Goal: Task Accomplishment & Management: Manage account settings

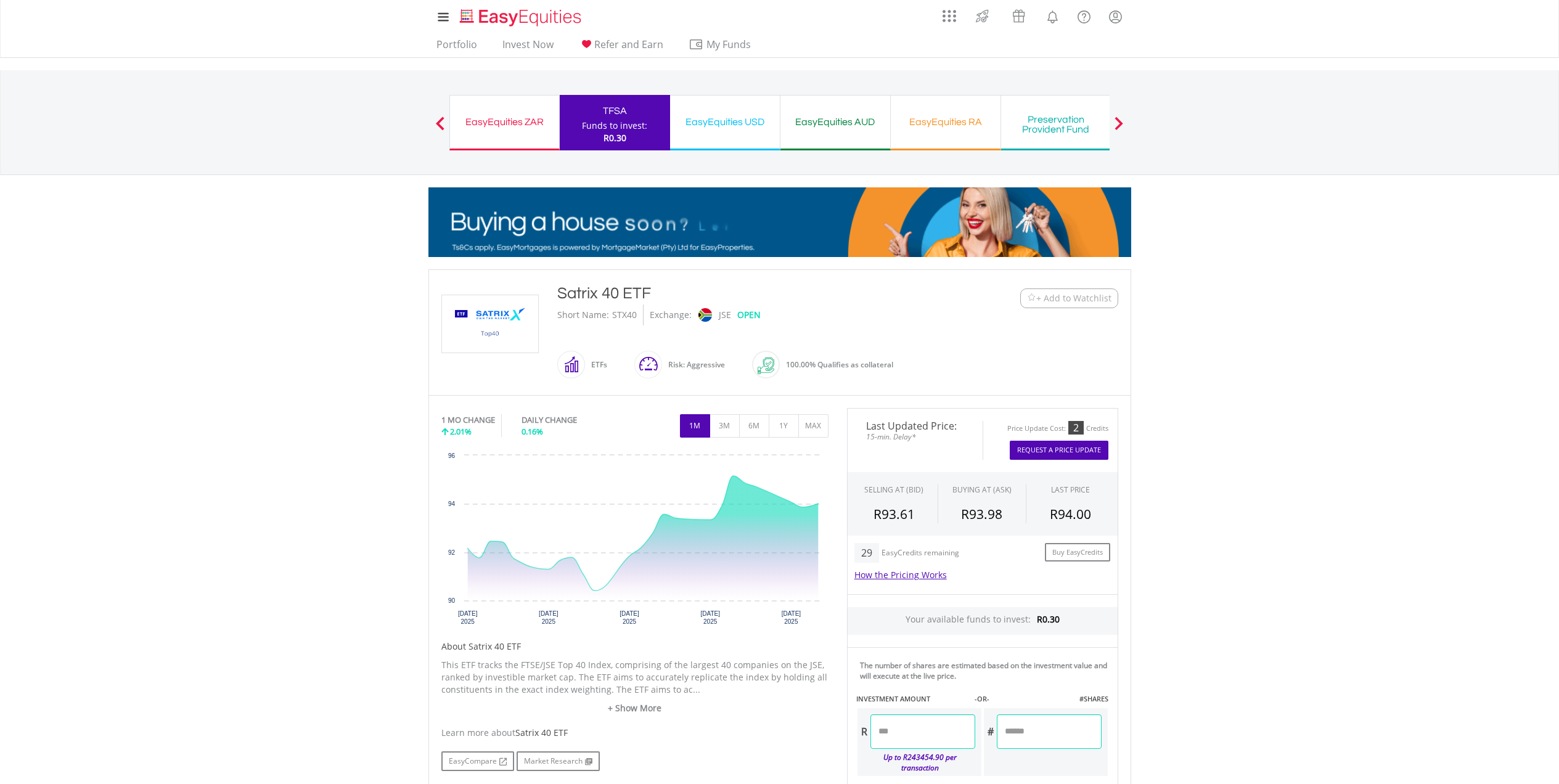
click at [530, 148] on div "EasyEquities ZAR Funds to invest: R0.30" at bounding box center [504, 122] width 110 height 56
click at [529, 137] on div "EasyEquities ZAR Funds to invest: R0.30" at bounding box center [504, 122] width 110 height 56
click at [443, 50] on link "Portfolio" at bounding box center [457, 48] width 50 height 19
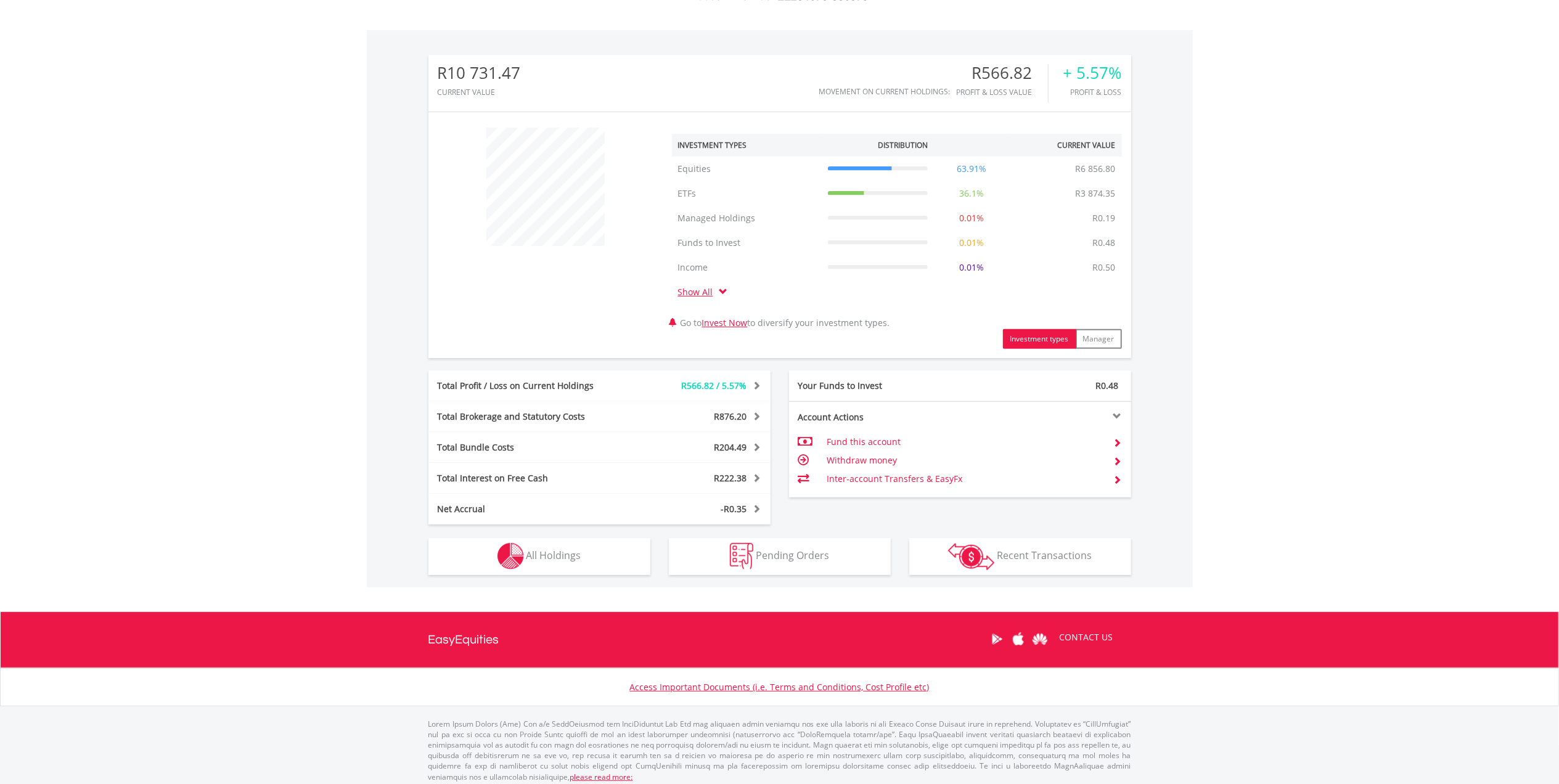
scroll to position [357, 0]
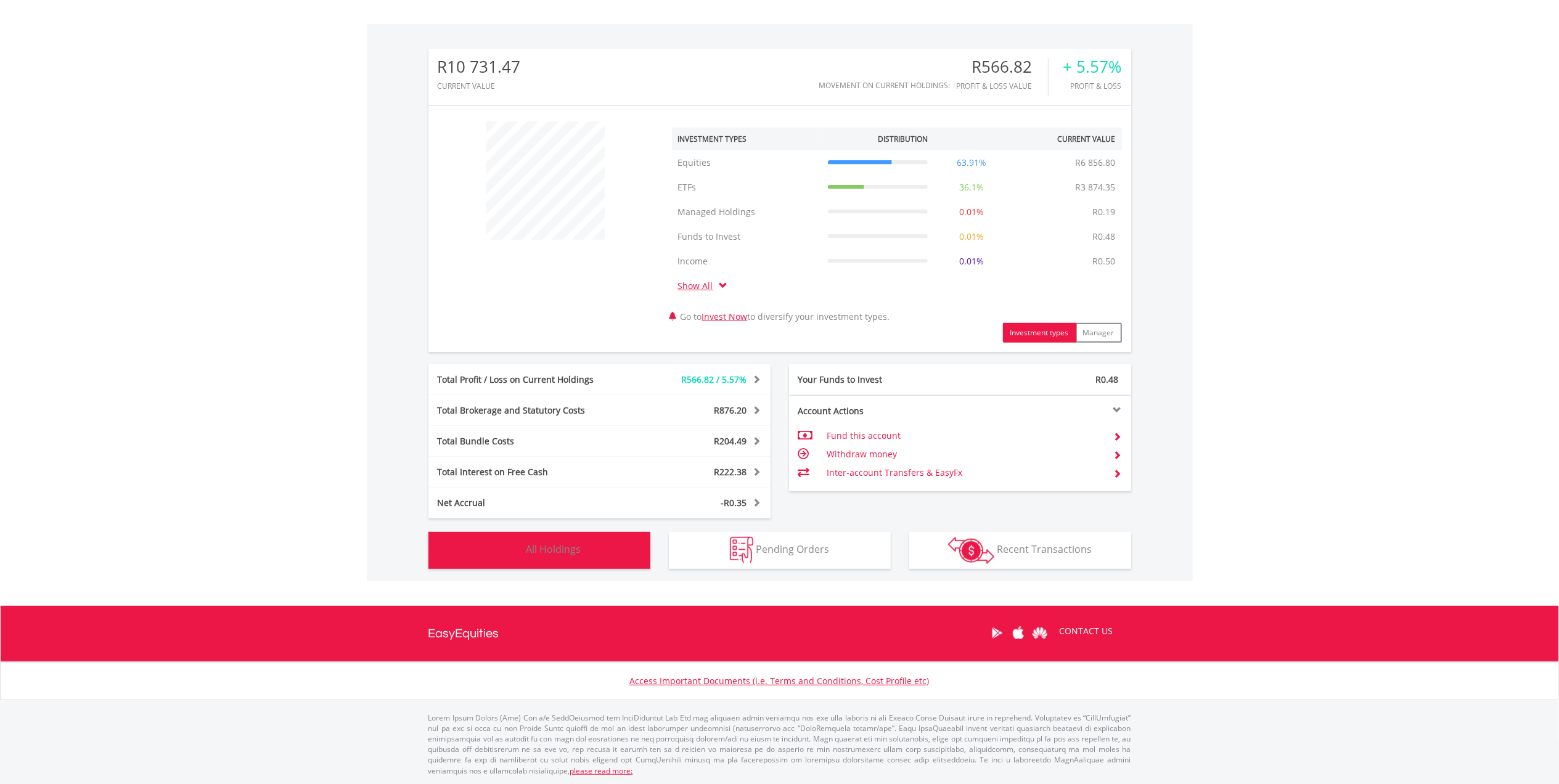
click at [544, 555] on span "All Holdings" at bounding box center [554, 549] width 55 height 14
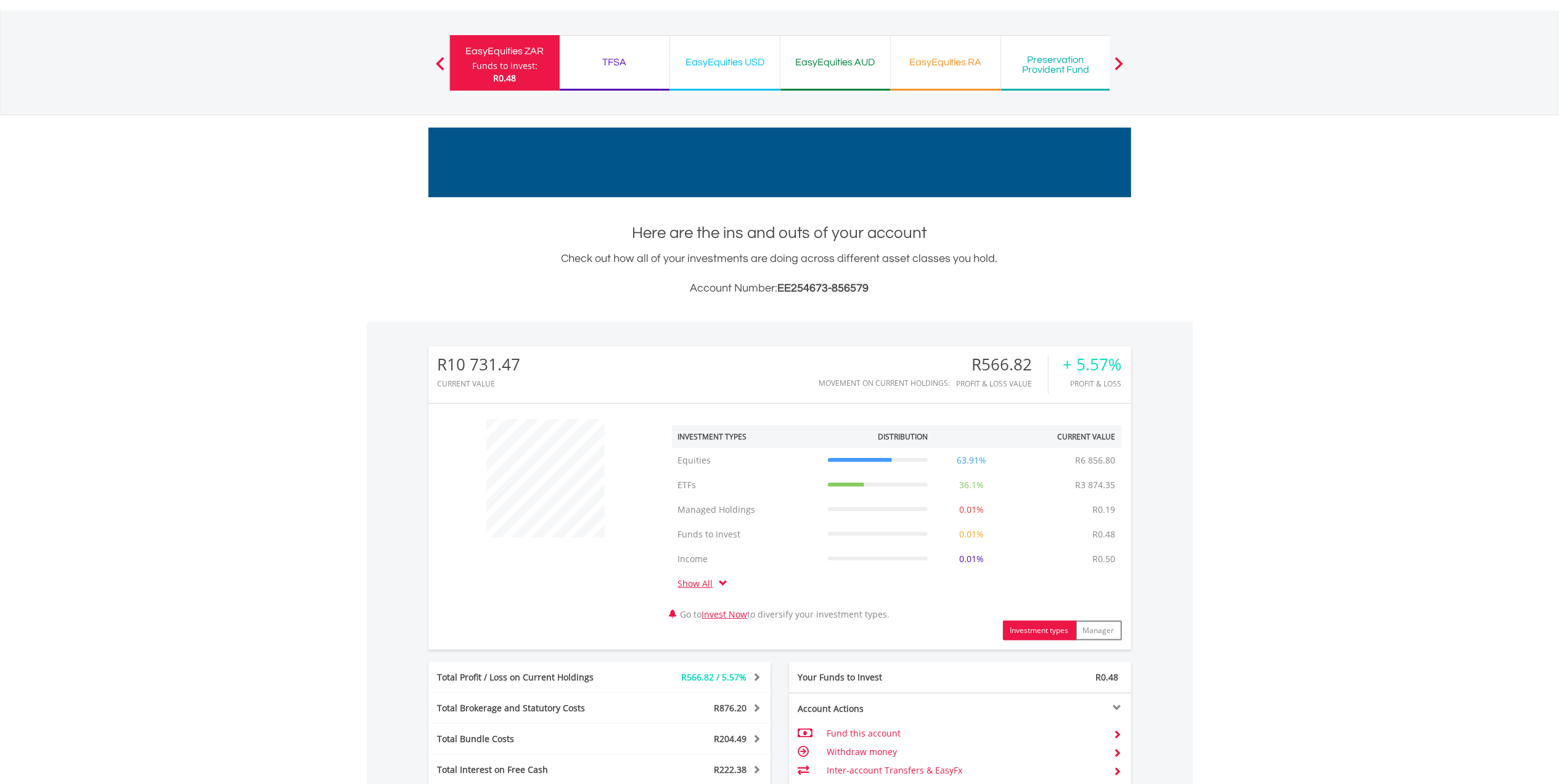
scroll to position [0, 0]
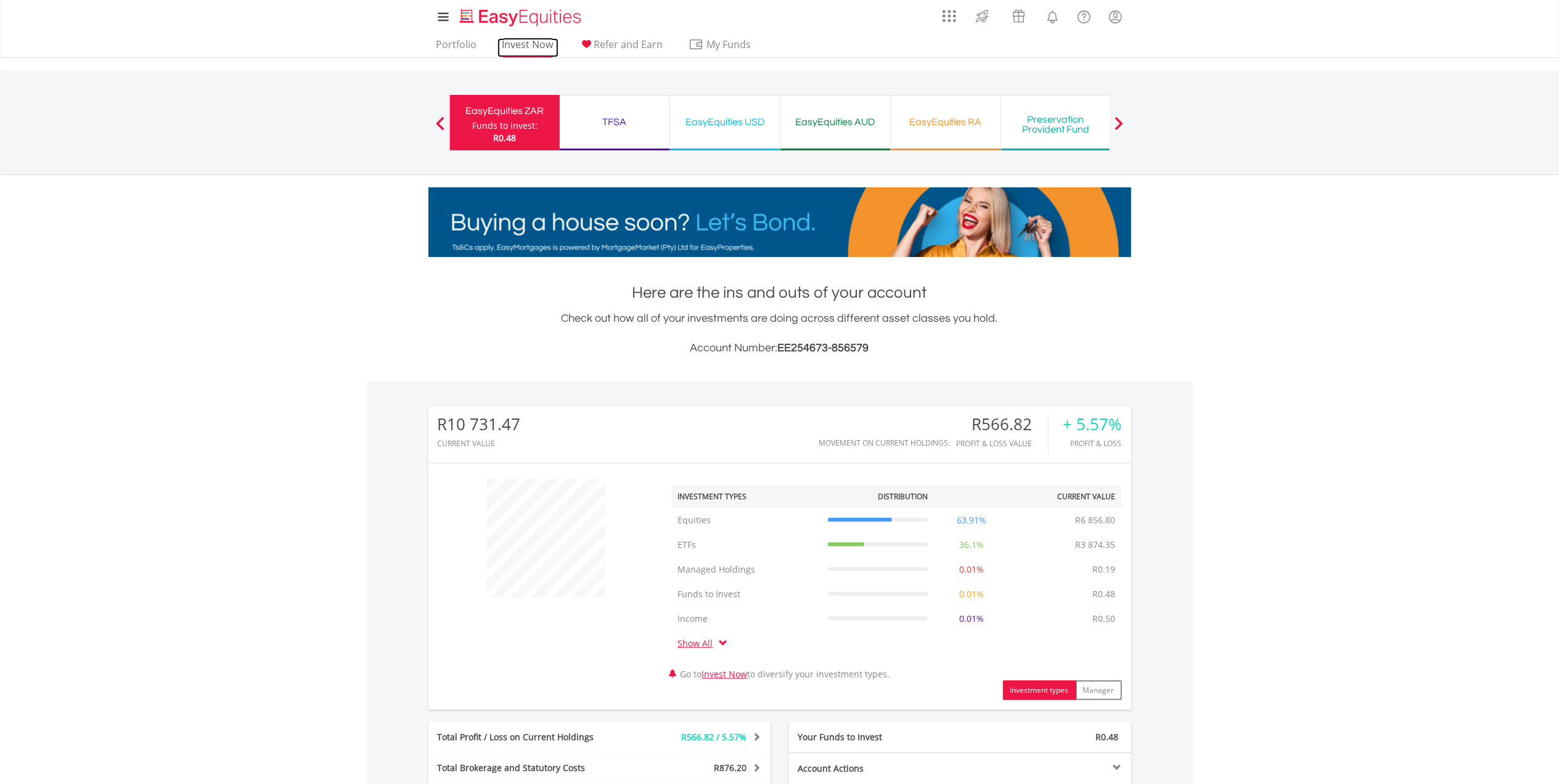
click at [550, 54] on link "Invest Now" at bounding box center [527, 48] width 61 height 19
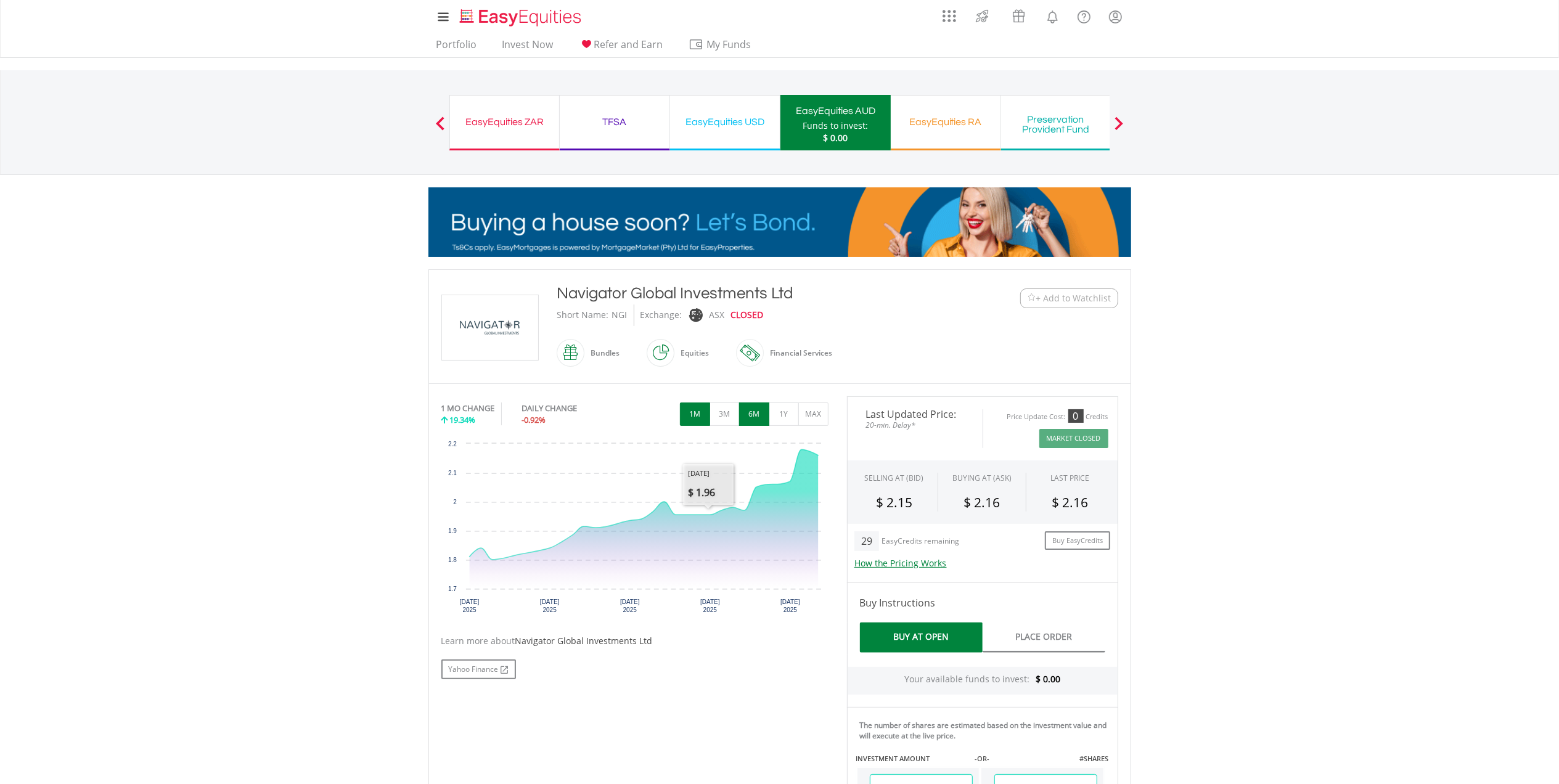
click at [752, 416] on button "6M" at bounding box center [754, 414] width 30 height 24
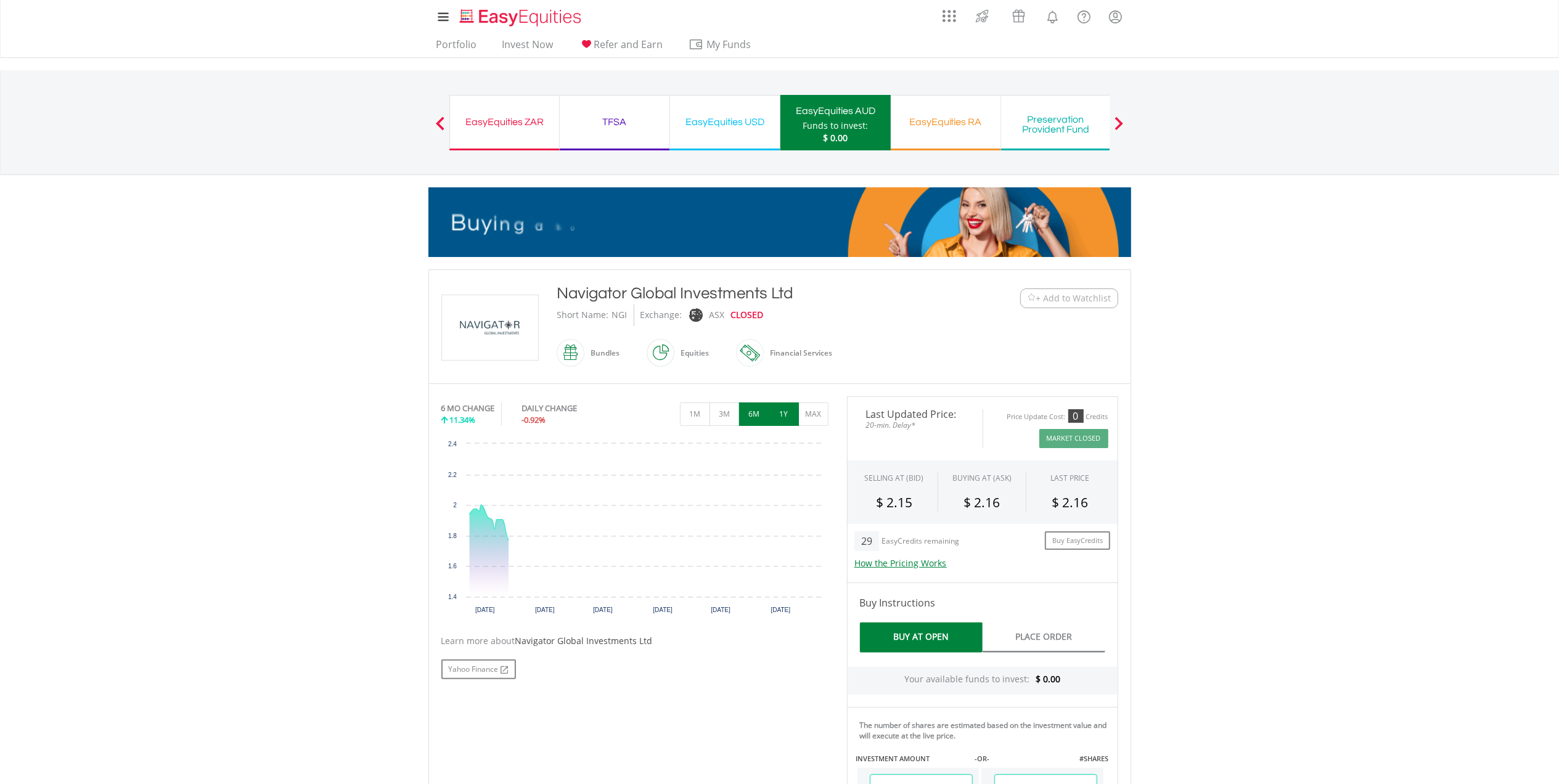
click at [784, 416] on button "1Y" at bounding box center [784, 414] width 30 height 24
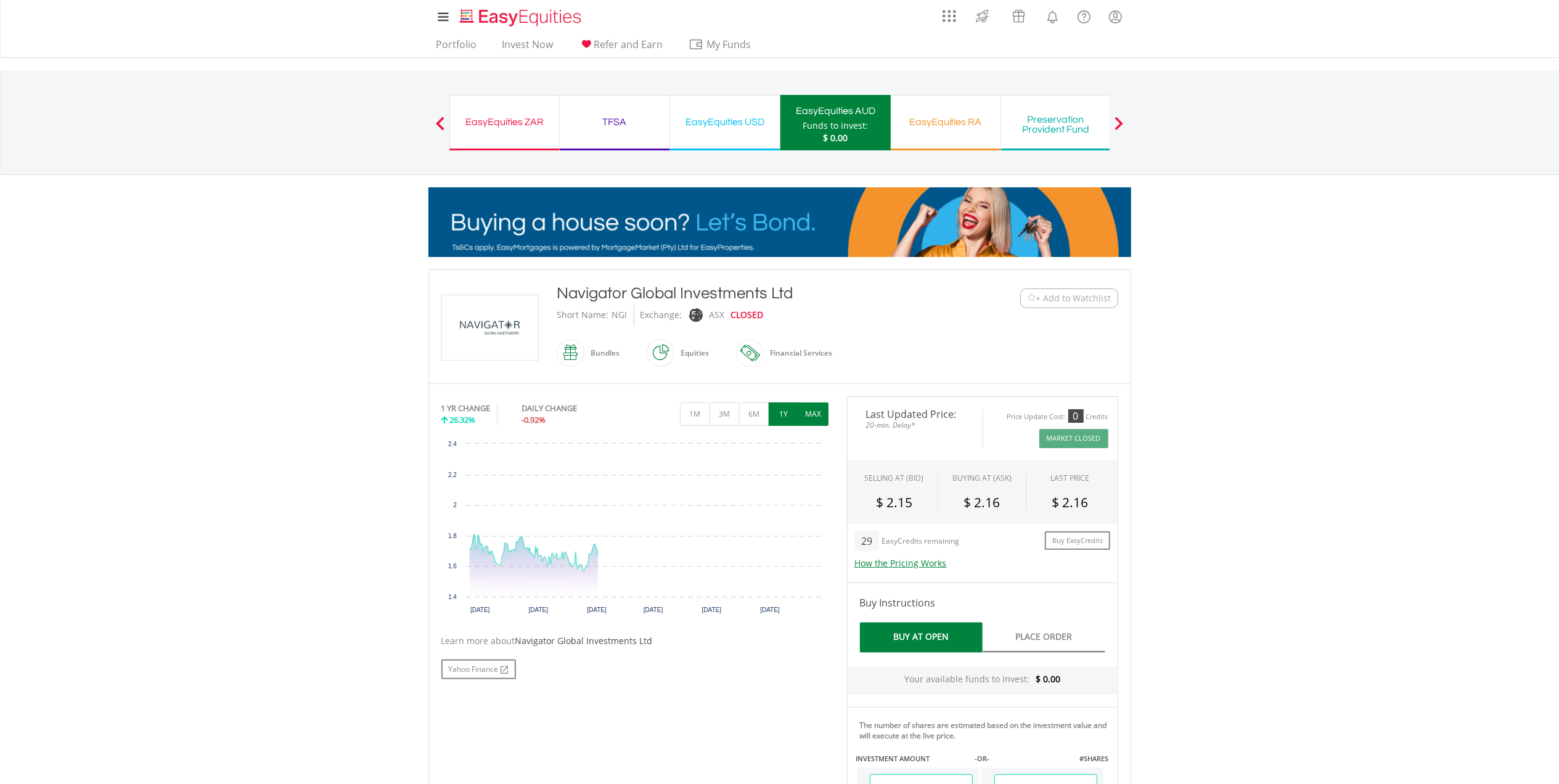
click at [813, 420] on button "MAX" at bounding box center [813, 414] width 30 height 24
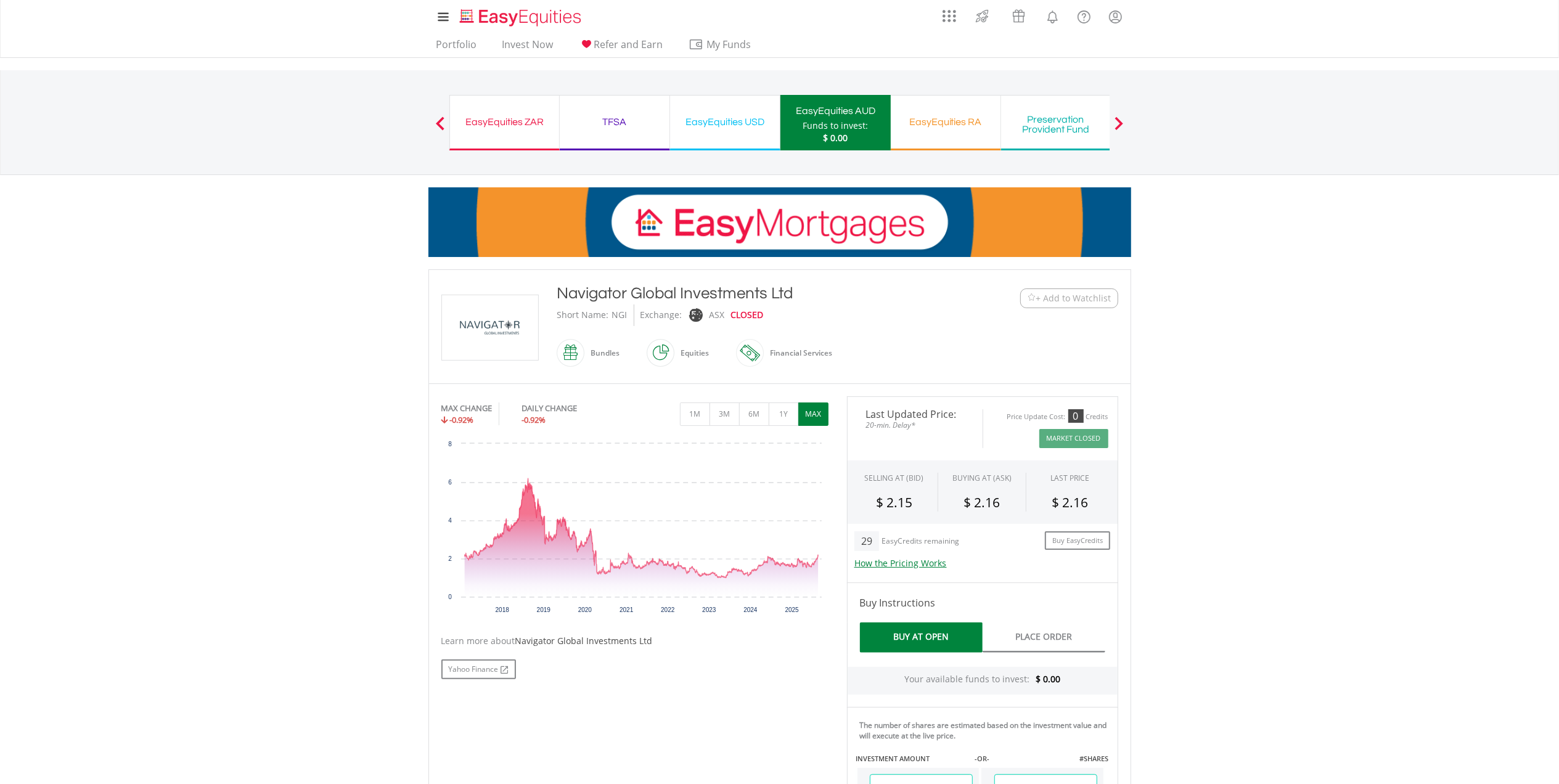
drag, startPoint x: 800, startPoint y: 289, endPoint x: 557, endPoint y: 297, distance: 243.1
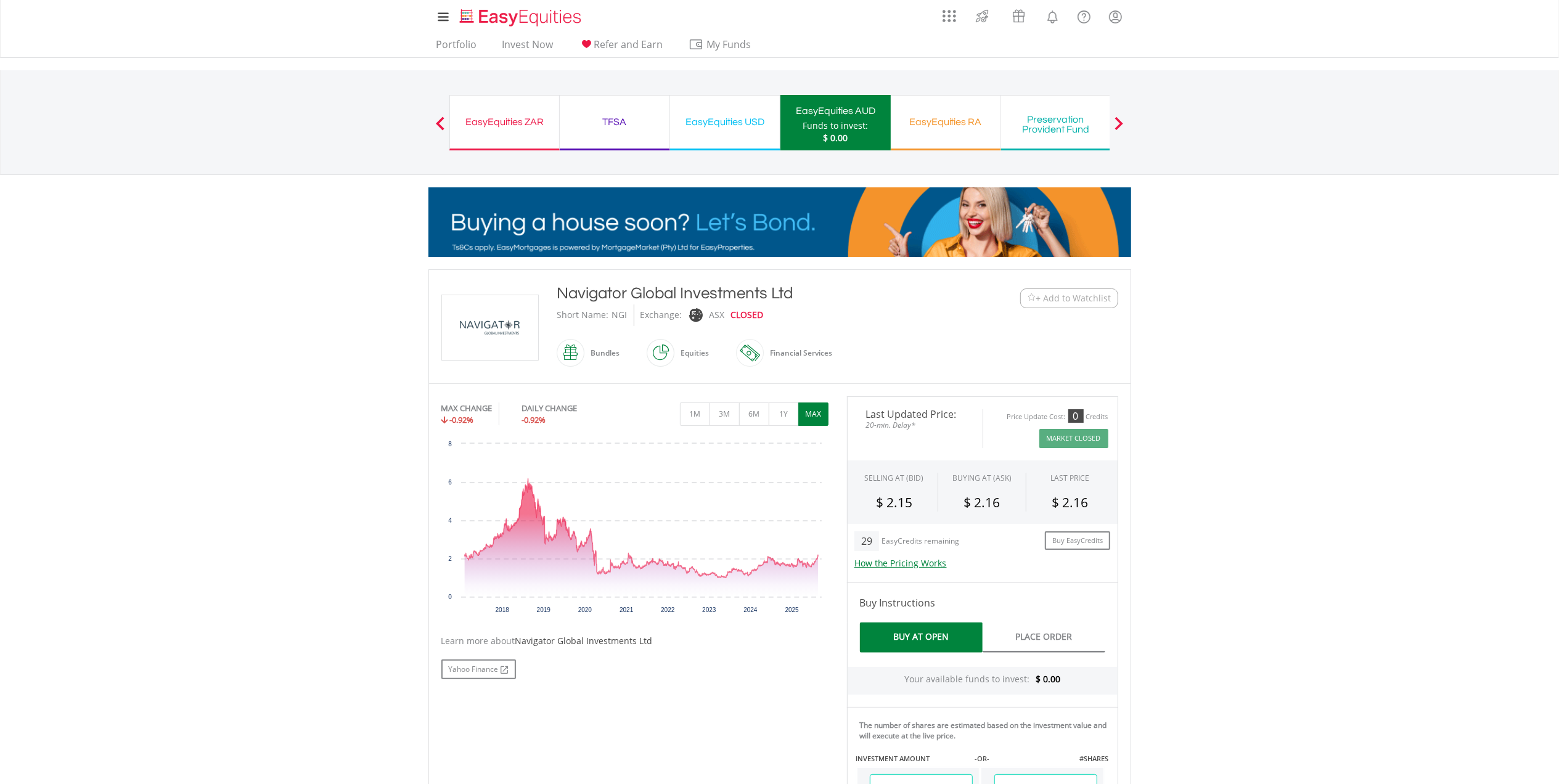
click at [557, 297] on div "Navigator Global Investments Ltd" at bounding box center [751, 293] width 387 height 22
click at [625, 139] on div "TFSA Funds to invest: $ 0.00" at bounding box center [615, 122] width 110 height 56
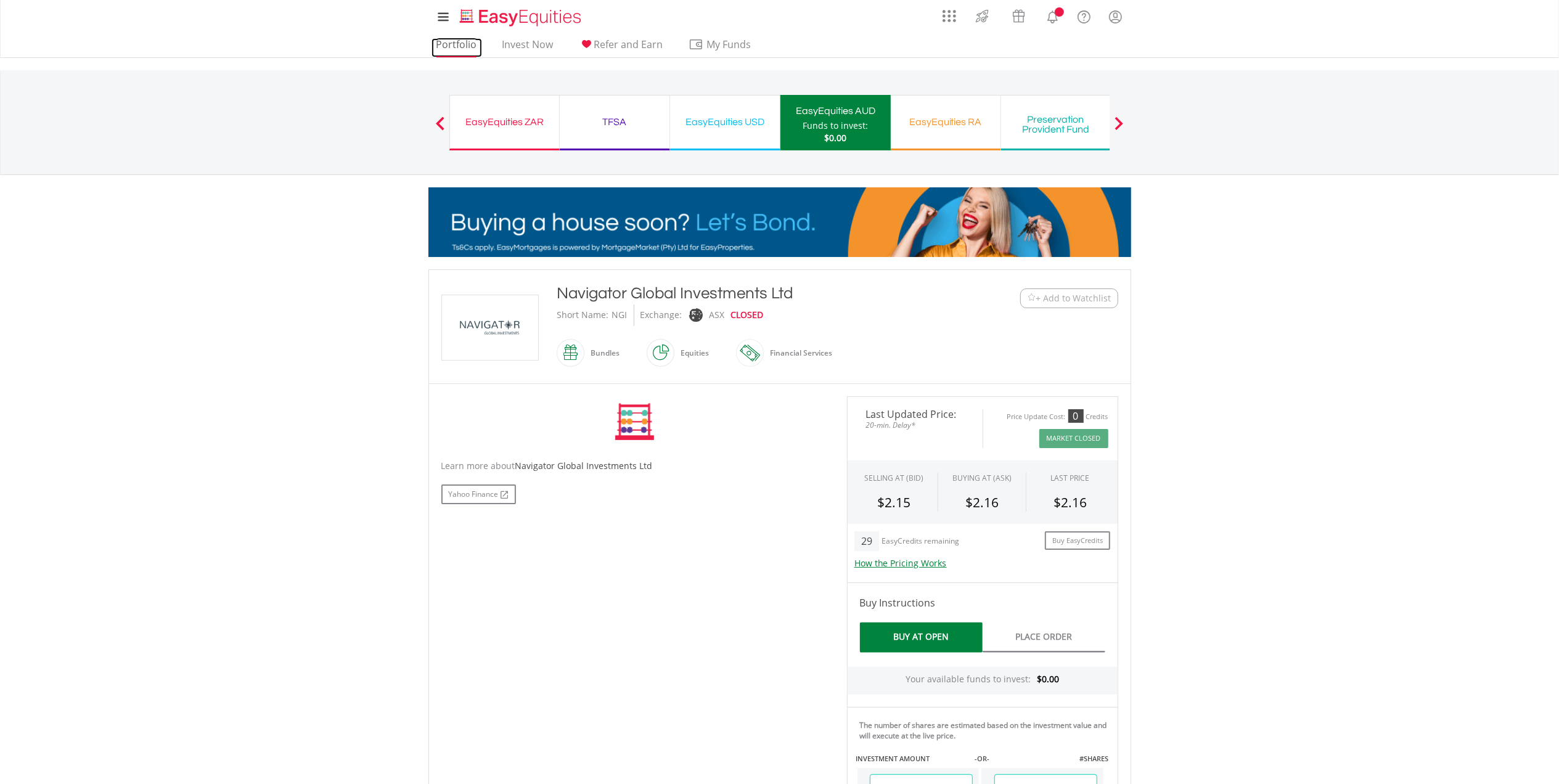
click at [465, 43] on link "Portfolio" at bounding box center [457, 48] width 50 height 19
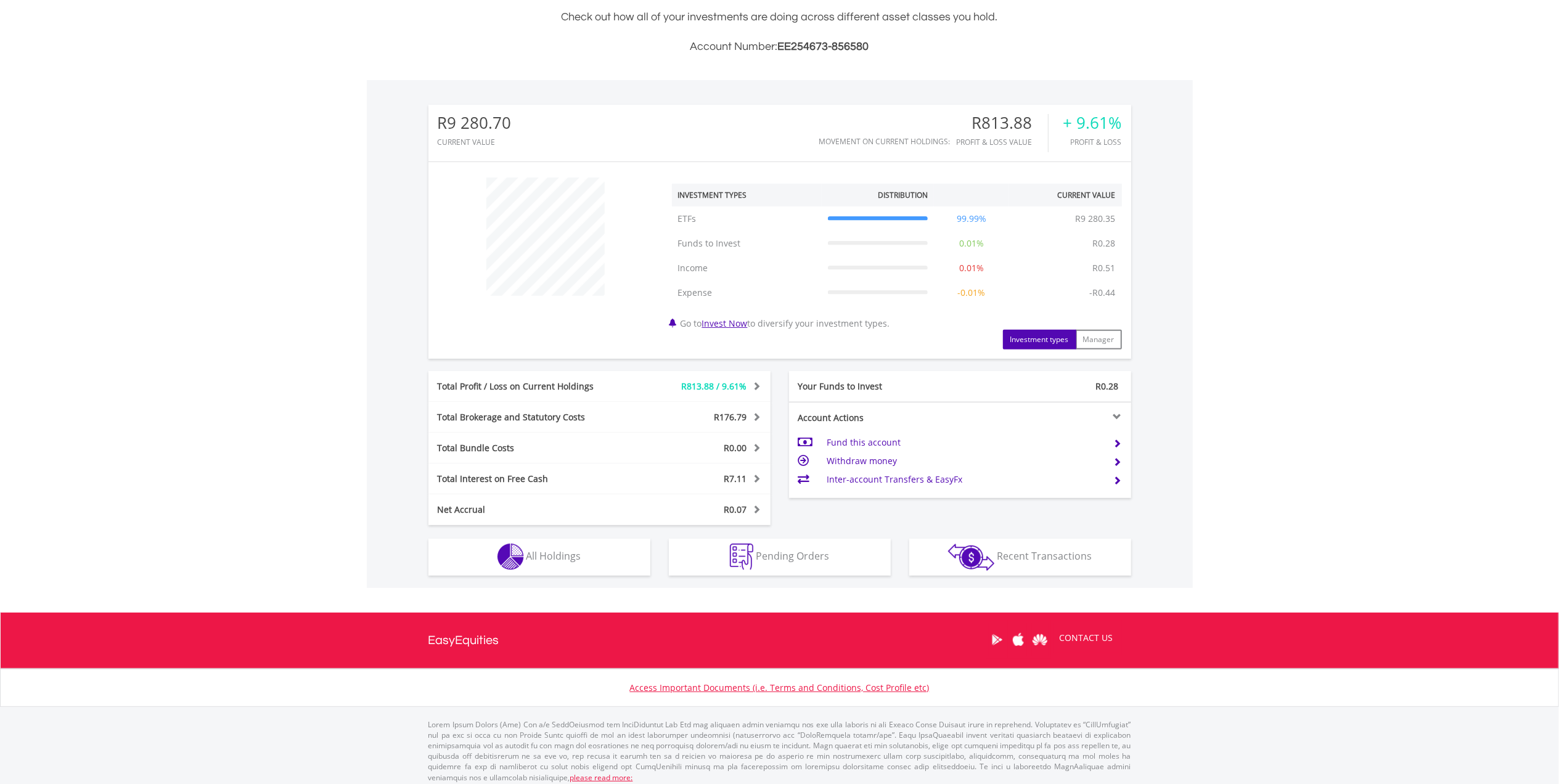
scroll to position [308, 0]
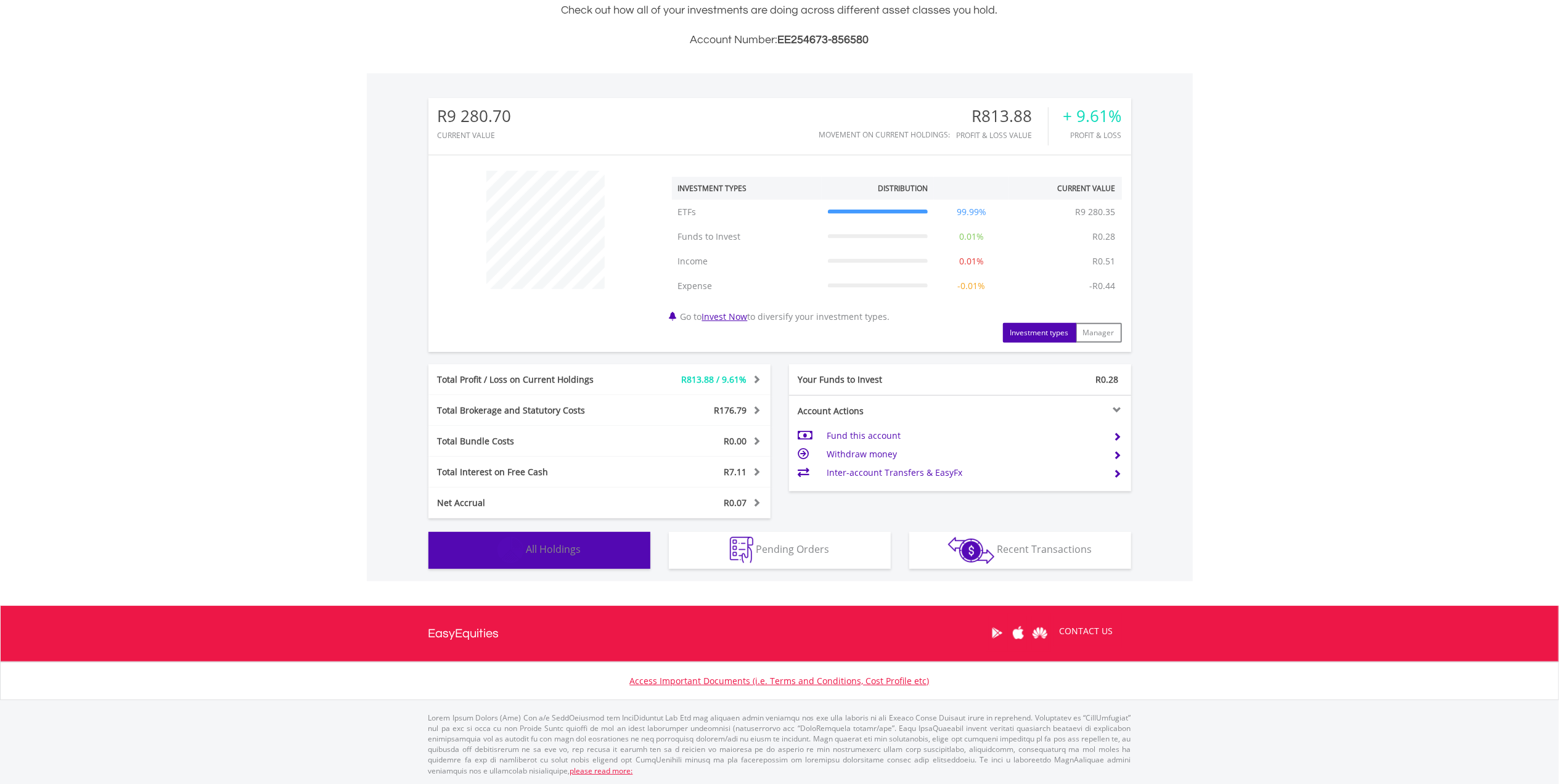
click at [574, 539] on button "Holdings All Holdings" at bounding box center [540, 550] width 222 height 37
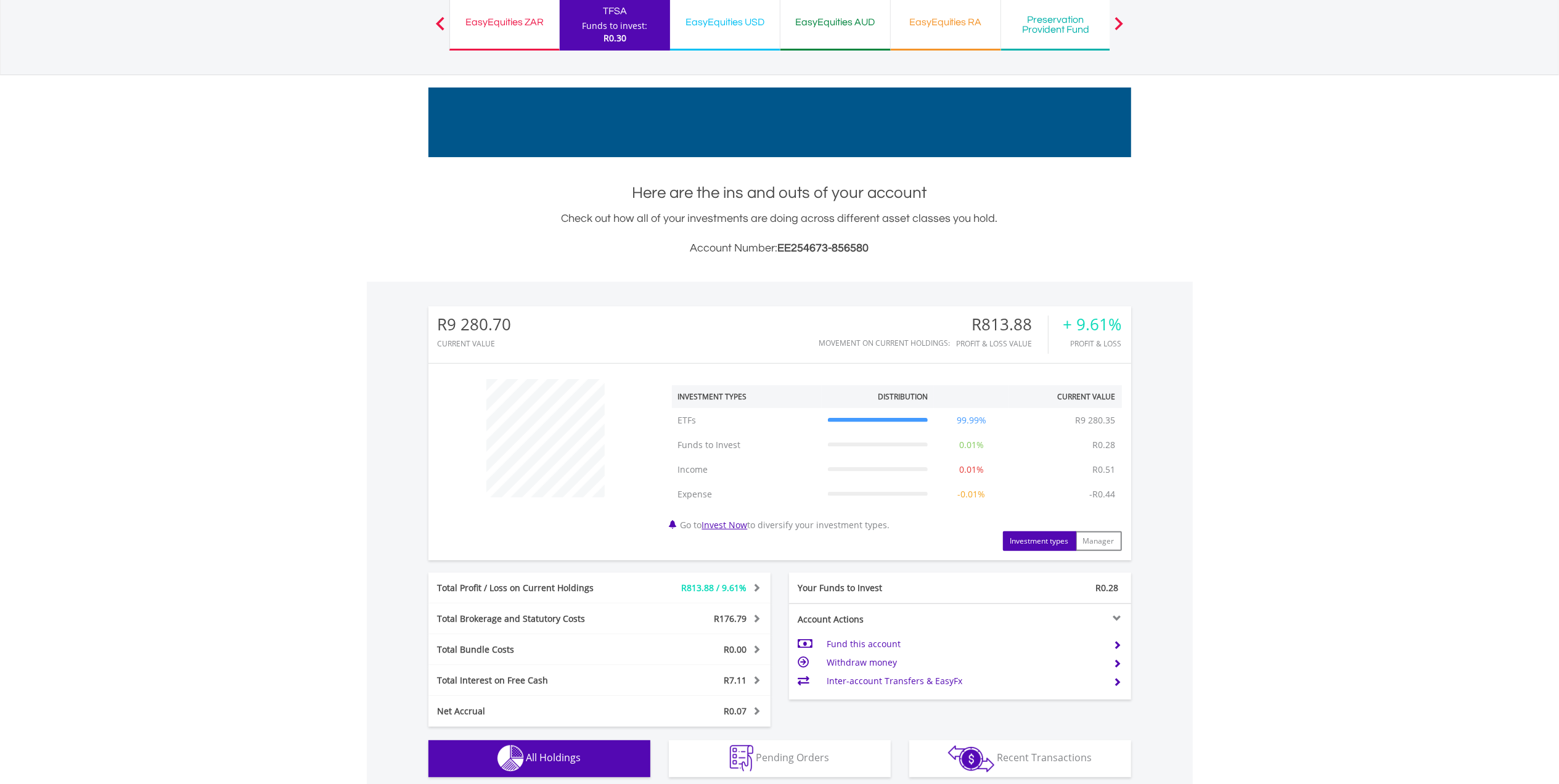
scroll to position [0, 0]
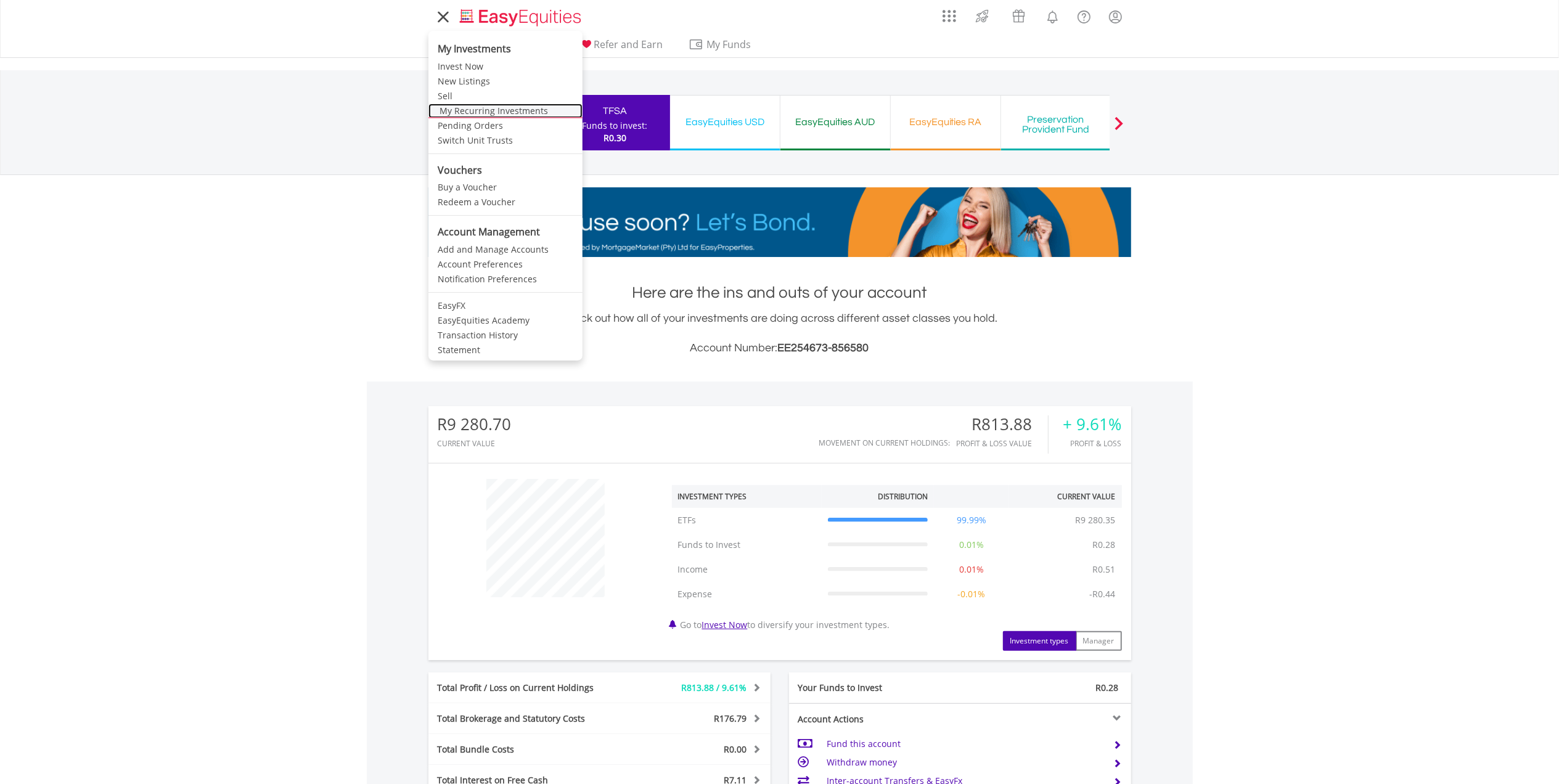
click at [477, 108] on link "My Recurring Investments" at bounding box center [506, 111] width 154 height 15
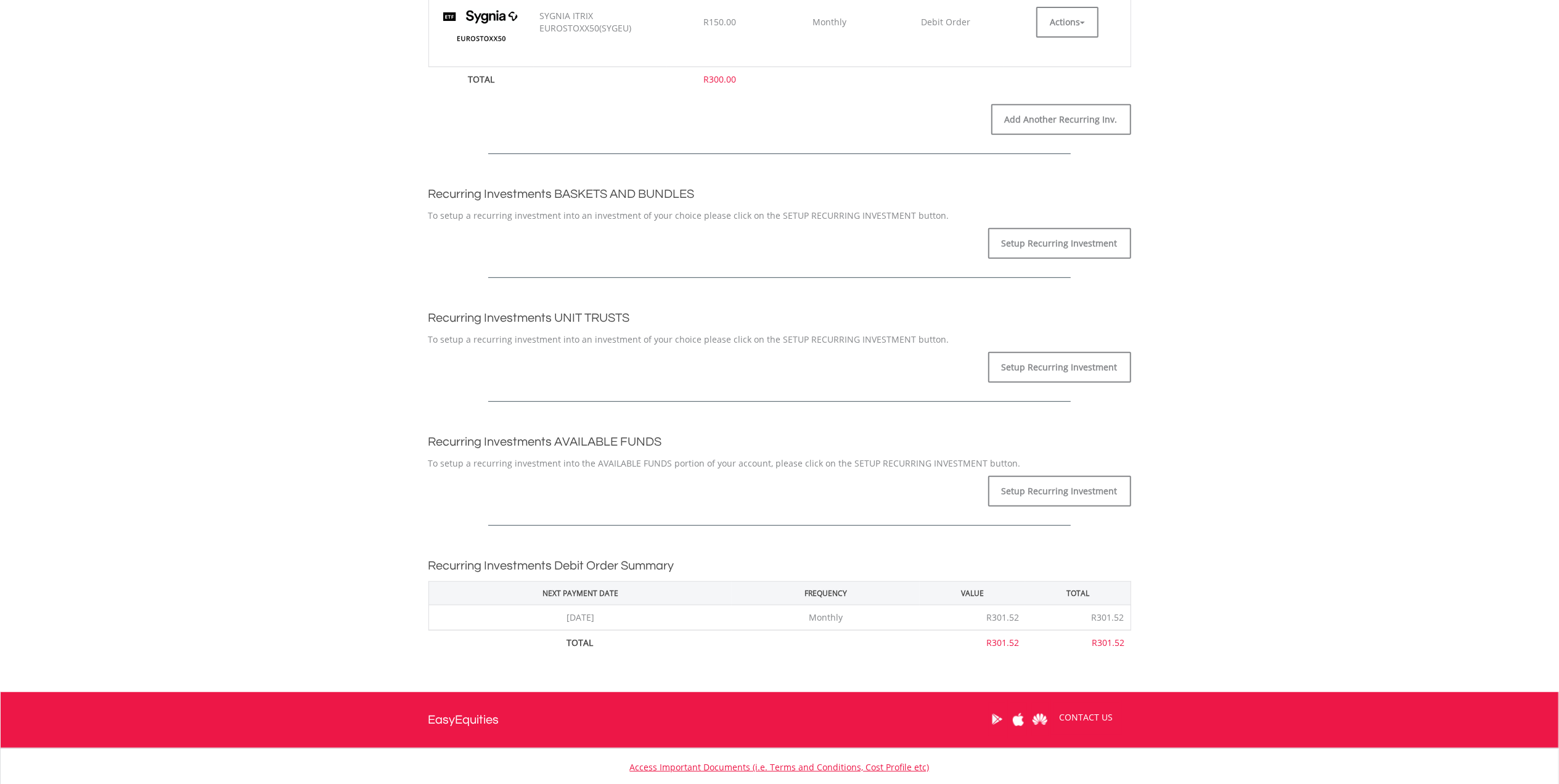
scroll to position [329, 0]
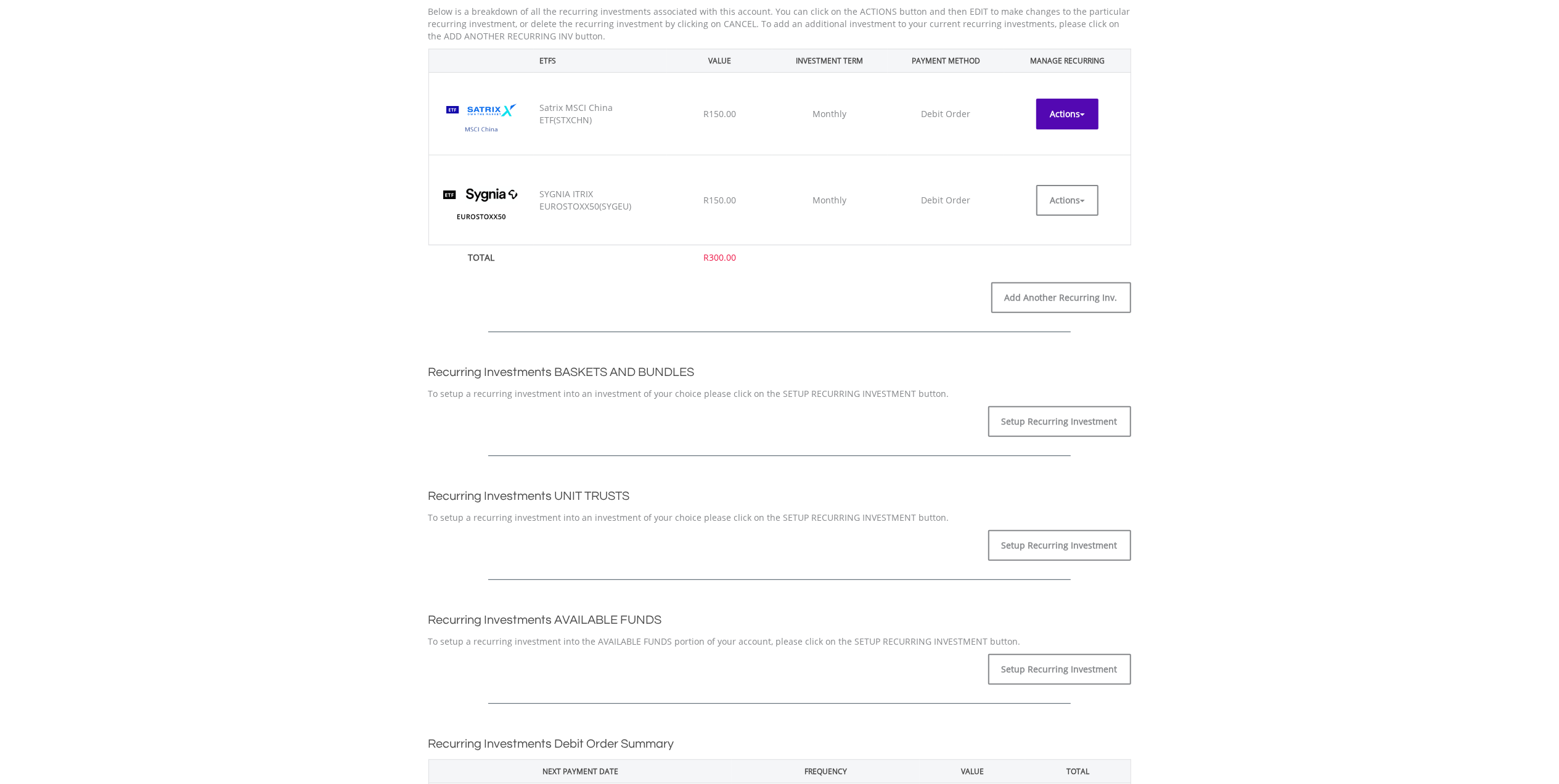
click at [1094, 107] on button "Actions" at bounding box center [1067, 114] width 62 height 31
click at [1081, 170] on link "CANCEL" at bounding box center [1067, 168] width 62 height 16
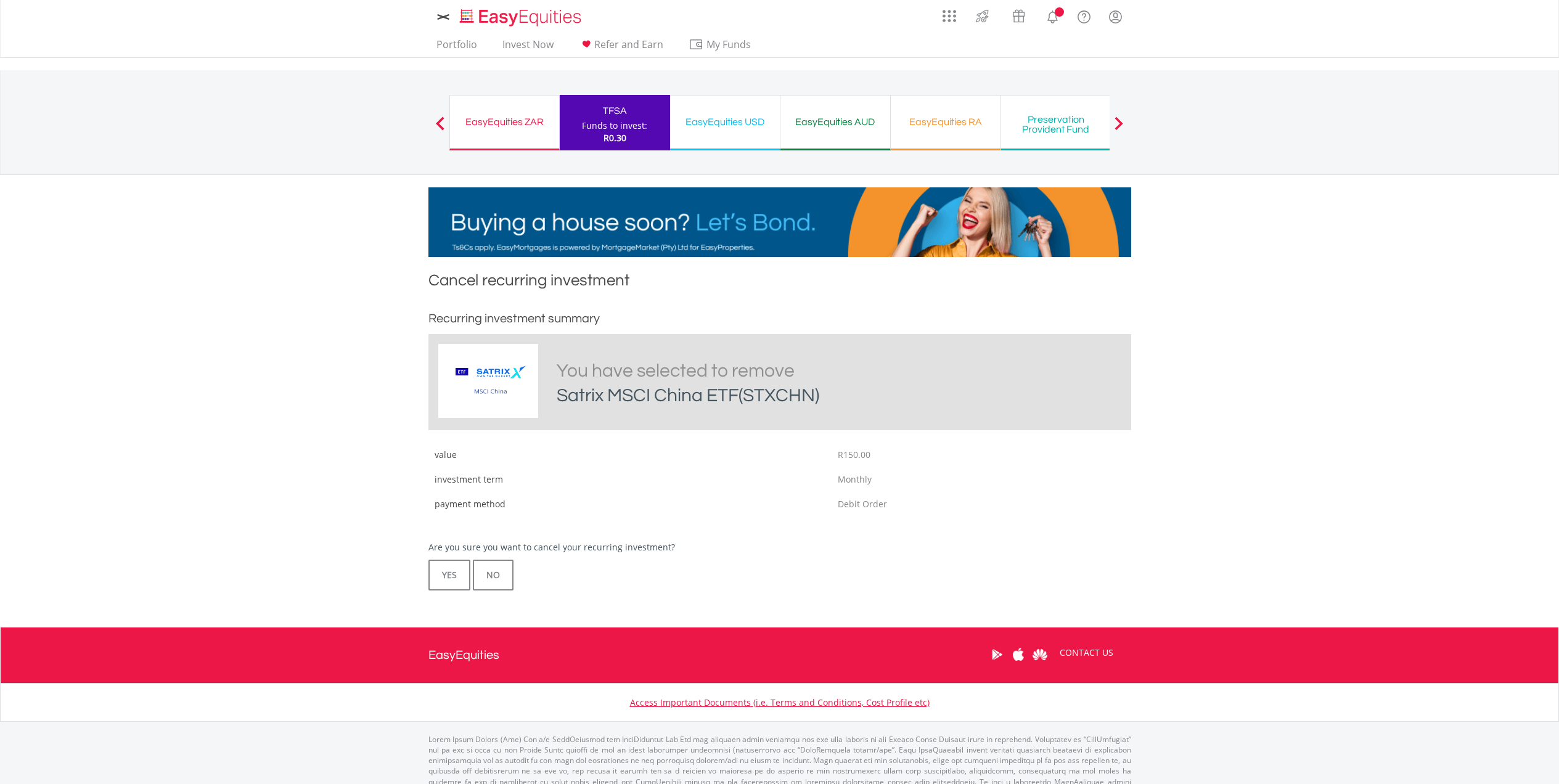
scroll to position [21, 0]
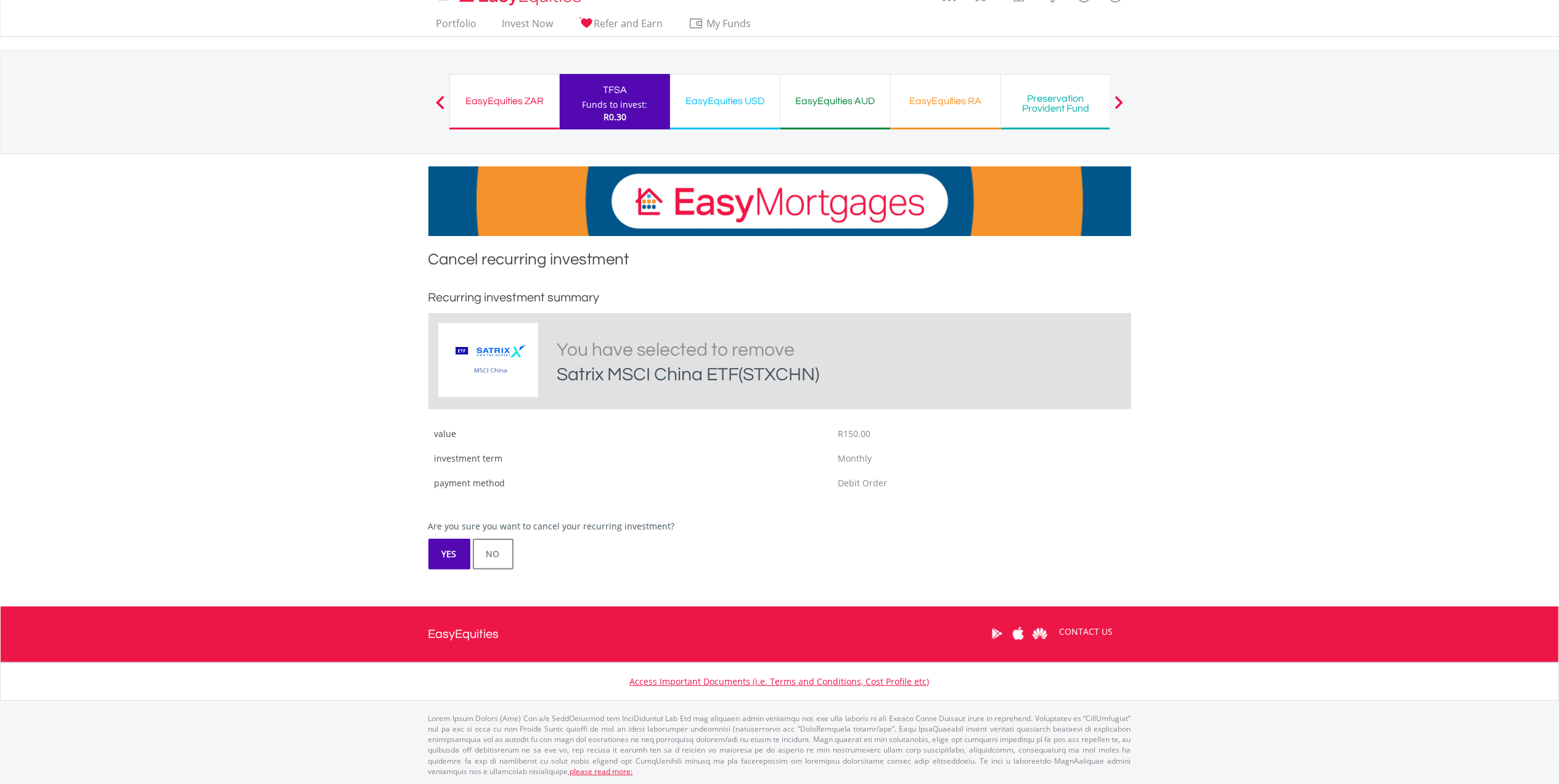
click at [443, 556] on button "YES" at bounding box center [450, 554] width 42 height 31
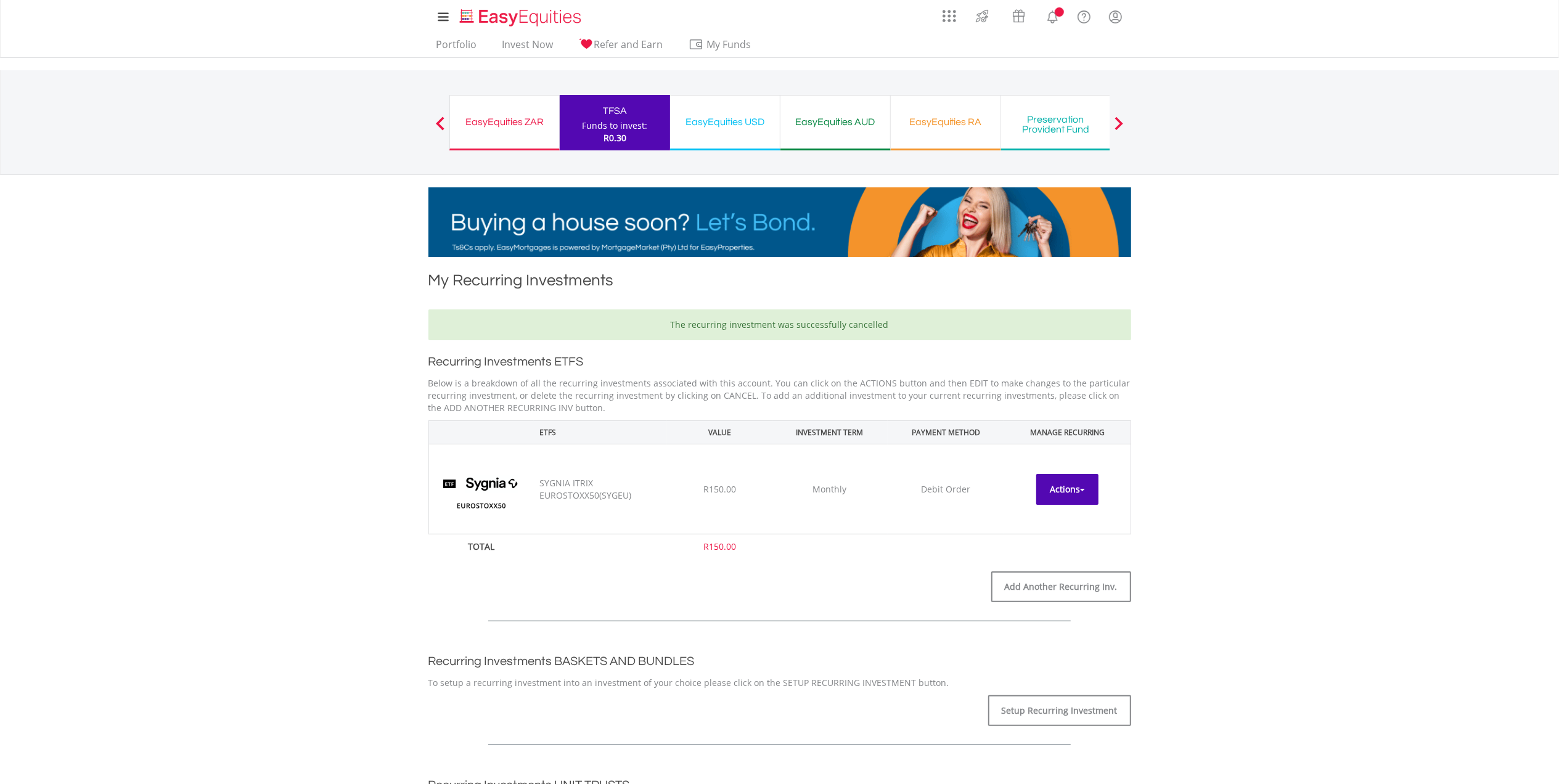
click at [1055, 486] on button "Actions" at bounding box center [1067, 489] width 62 height 31
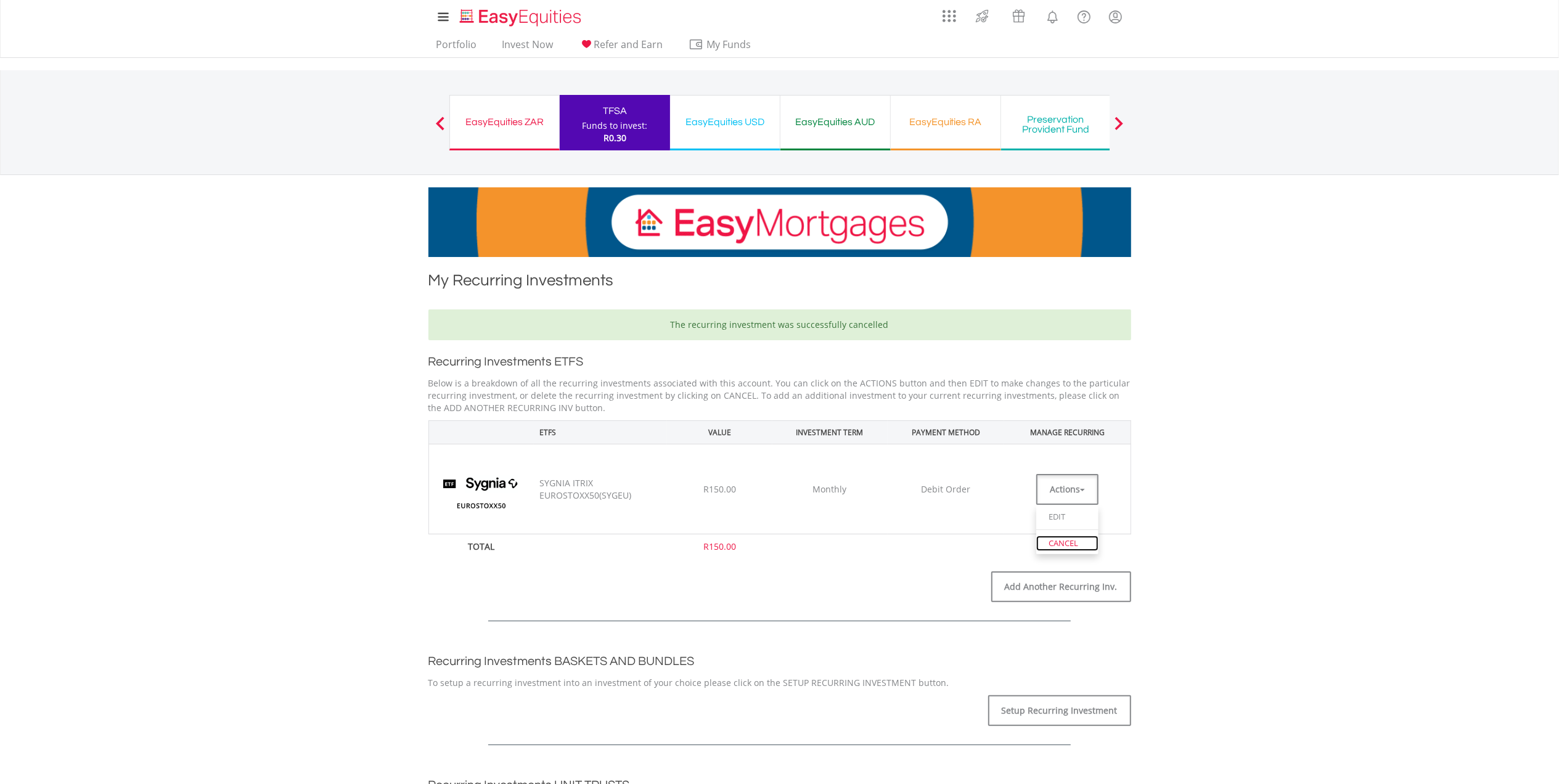
click at [1059, 546] on link "CANCEL" at bounding box center [1067, 544] width 62 height 16
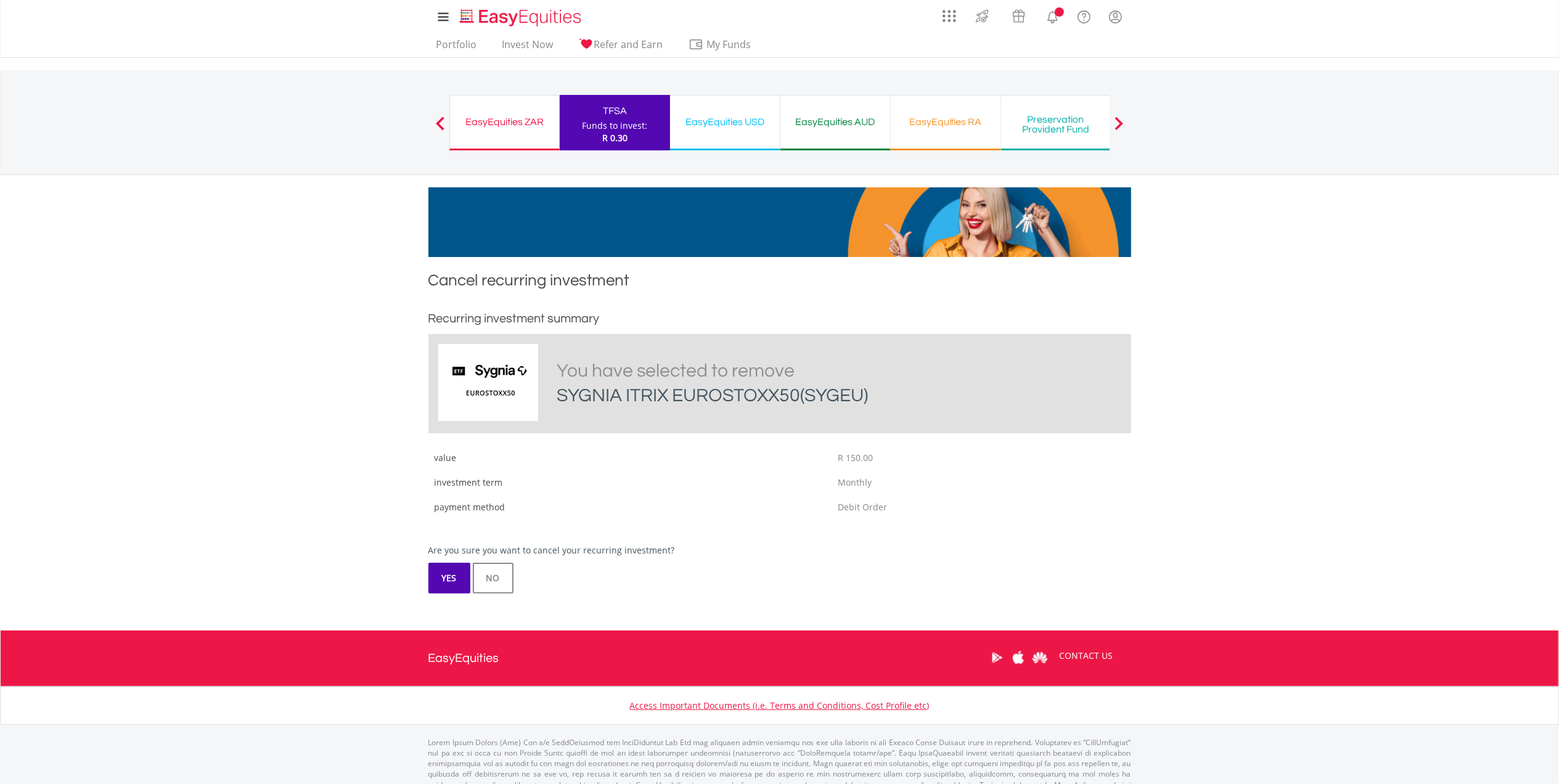
click at [448, 580] on button "YES" at bounding box center [450, 578] width 42 height 31
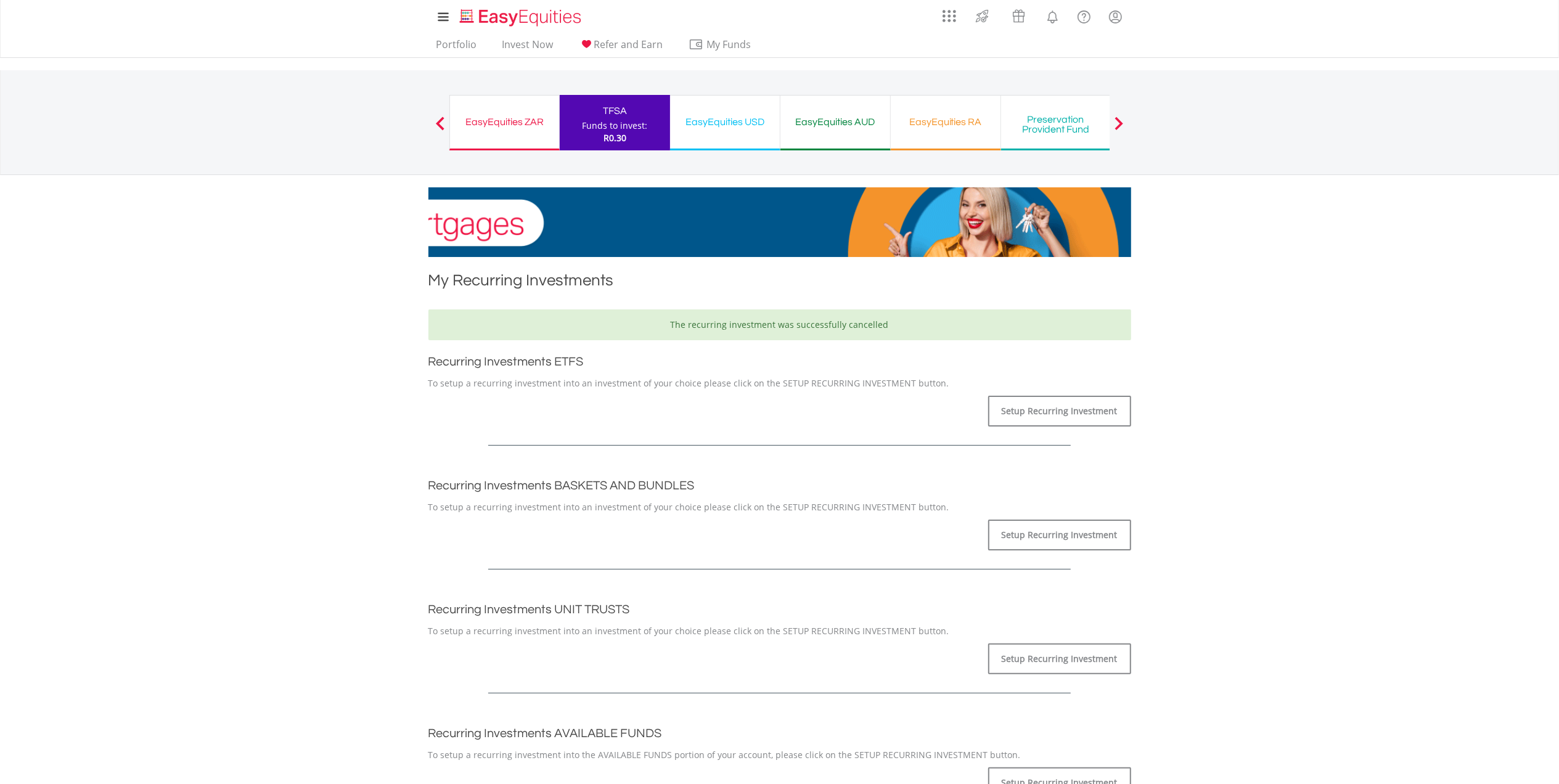
click at [951, 122] on div "EasyEquities RA" at bounding box center [945, 122] width 95 height 17
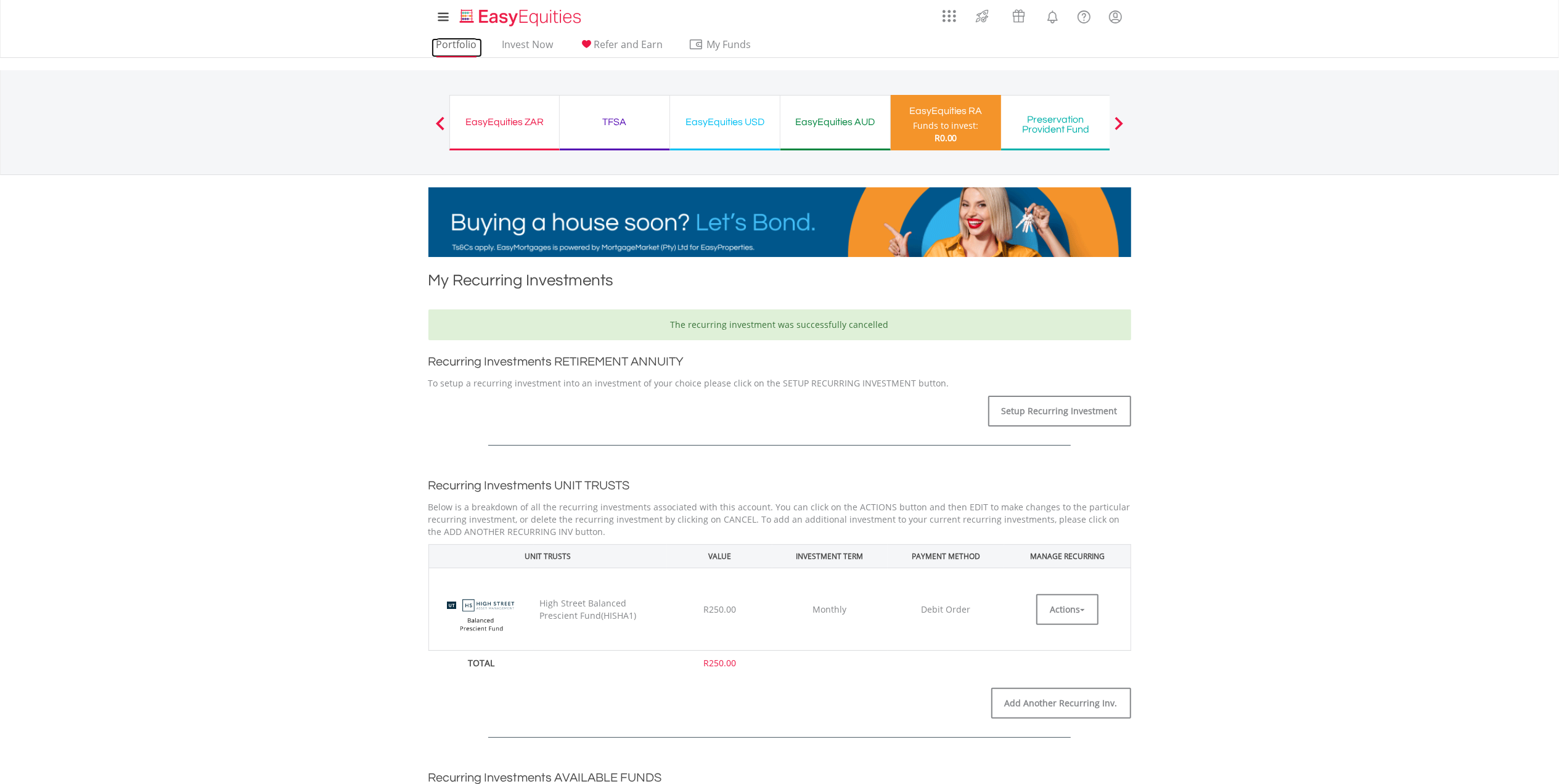
click at [470, 47] on link "Portfolio" at bounding box center [457, 48] width 50 height 19
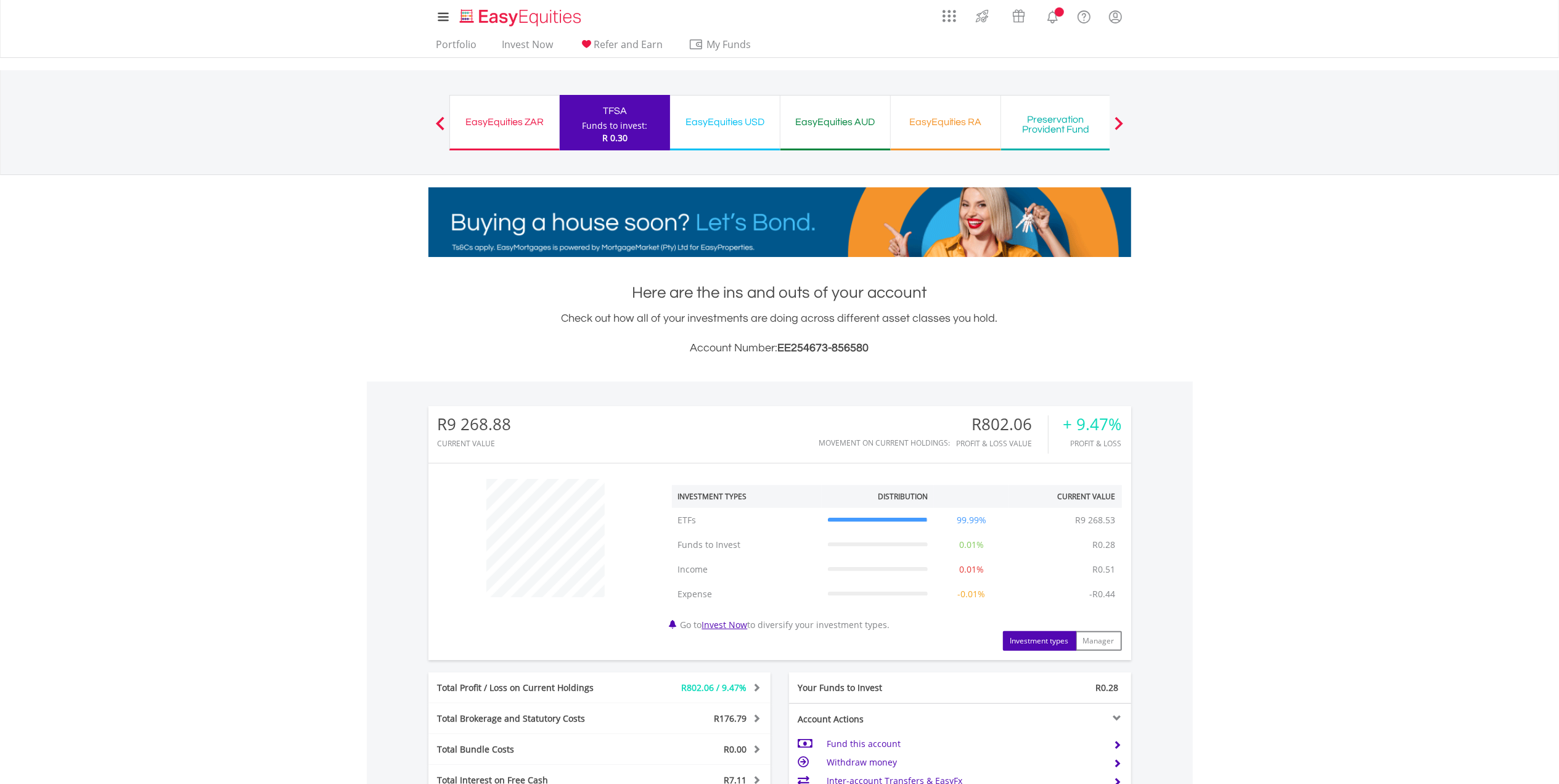
scroll to position [118, 235]
click at [545, 124] on div "EasyEquities ZAR" at bounding box center [504, 122] width 94 height 17
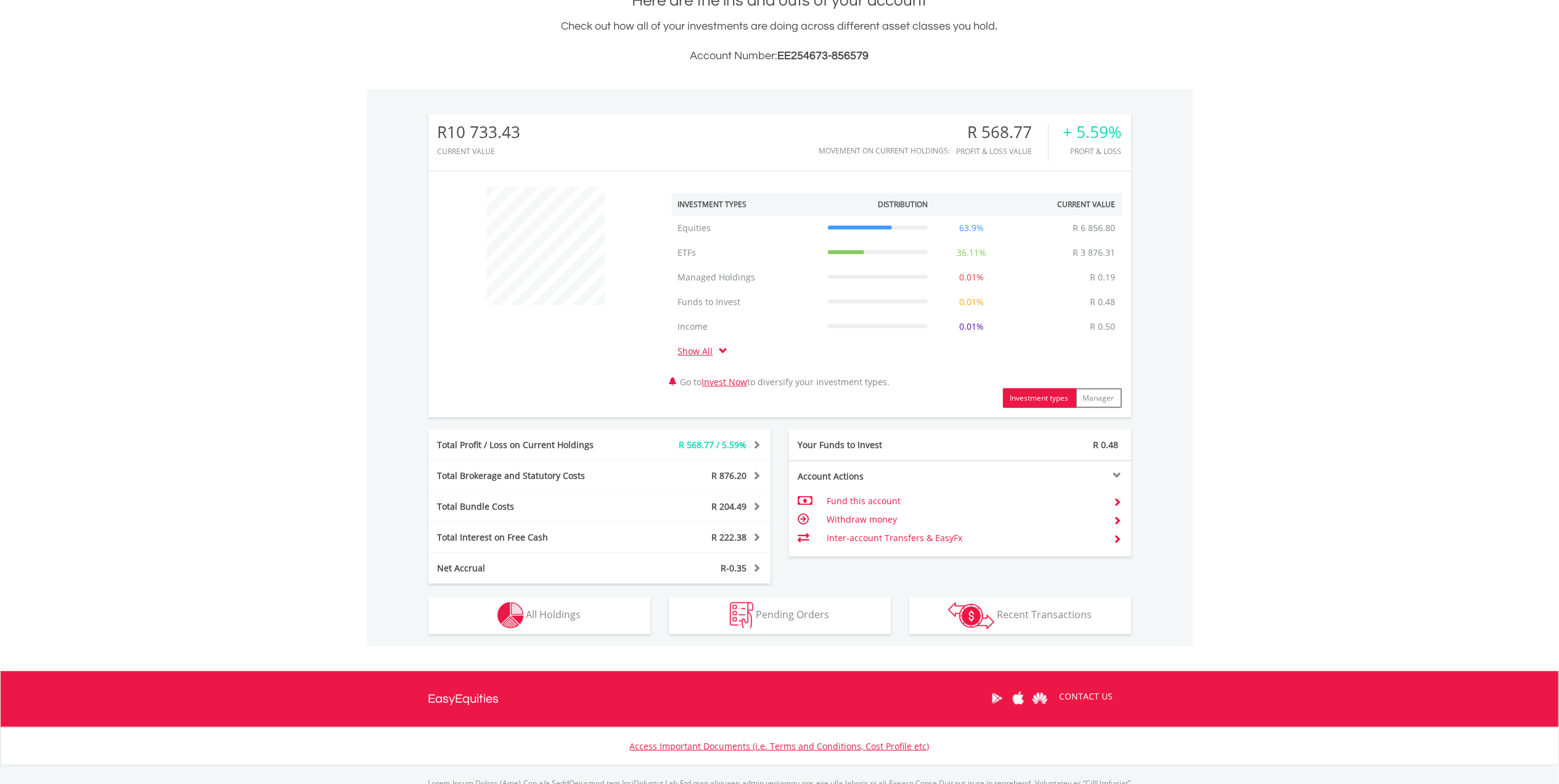
scroll to position [357, 0]
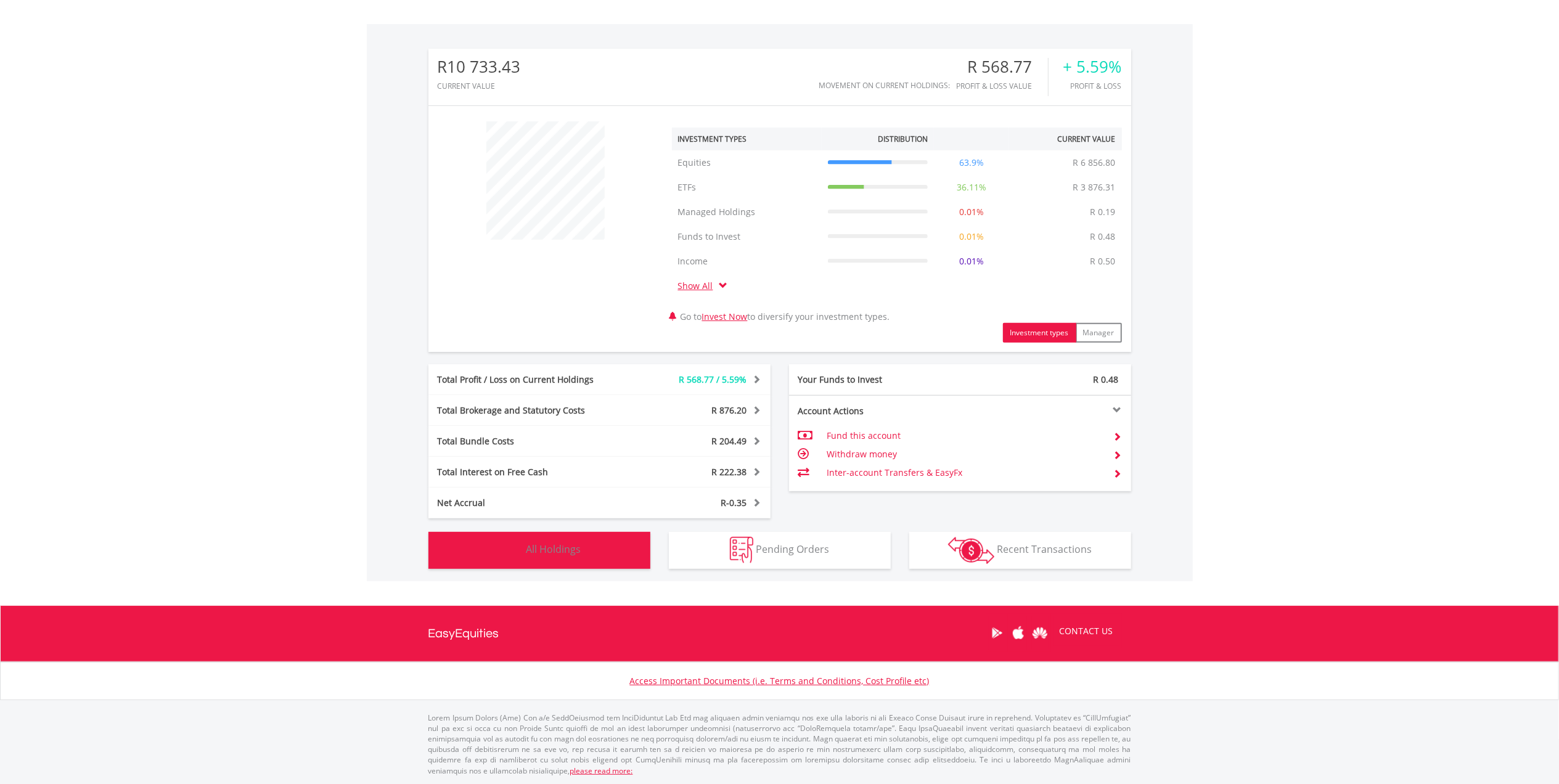
click at [612, 564] on button "Holdings All Holdings" at bounding box center [540, 550] width 222 height 37
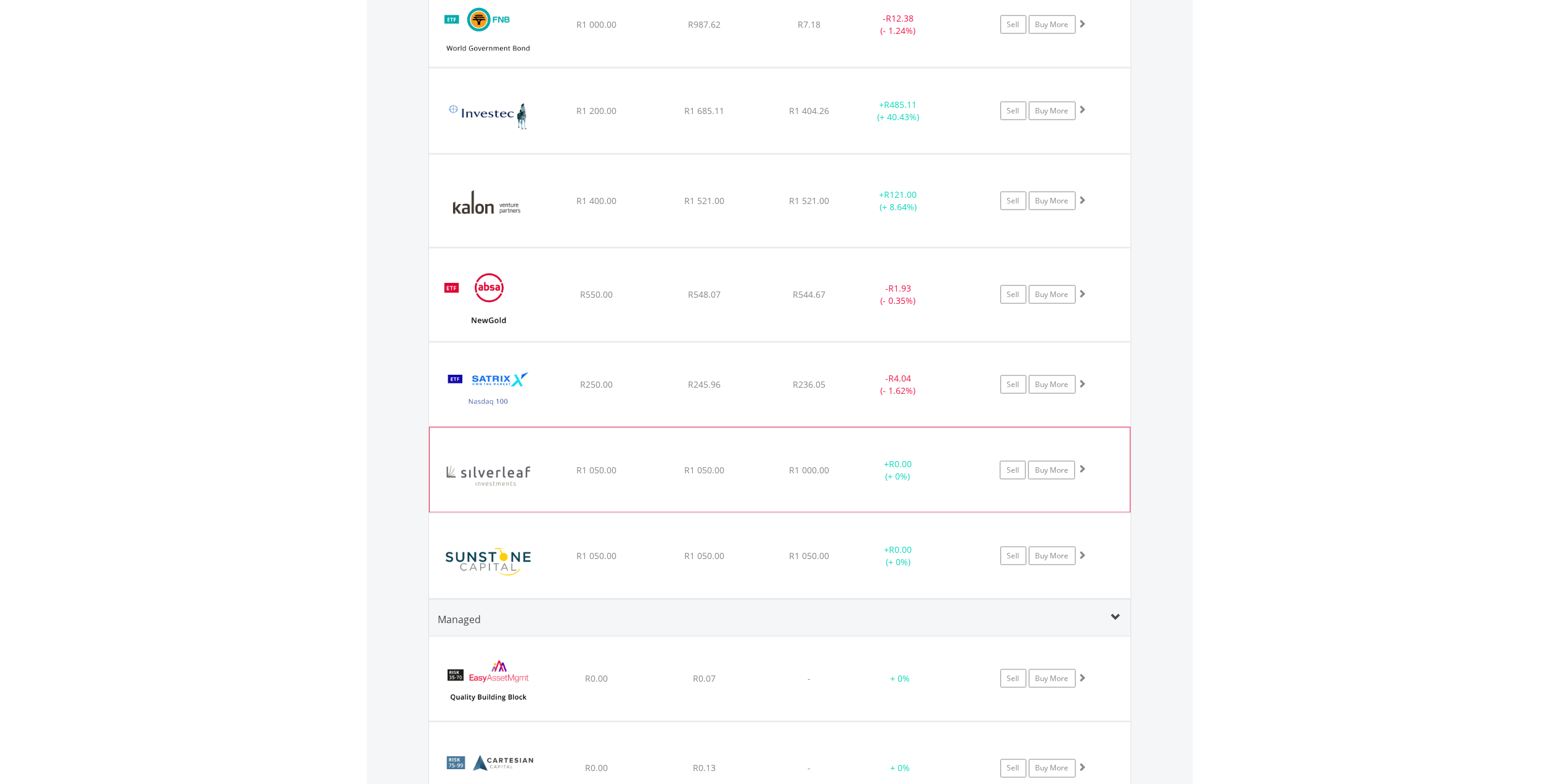
scroll to position [1650, 0]
